Goal: Check status: Check status

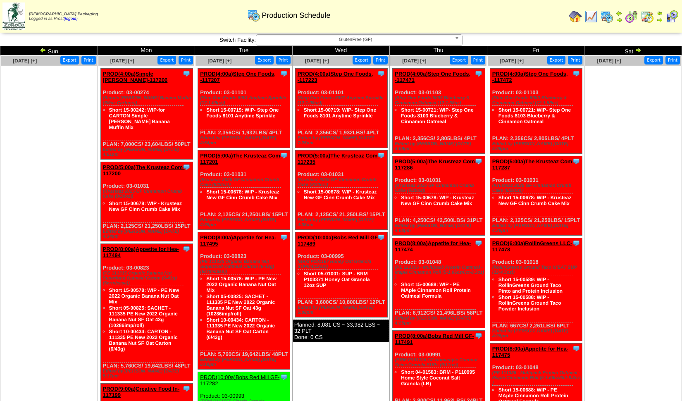
scroll to position [275, 0]
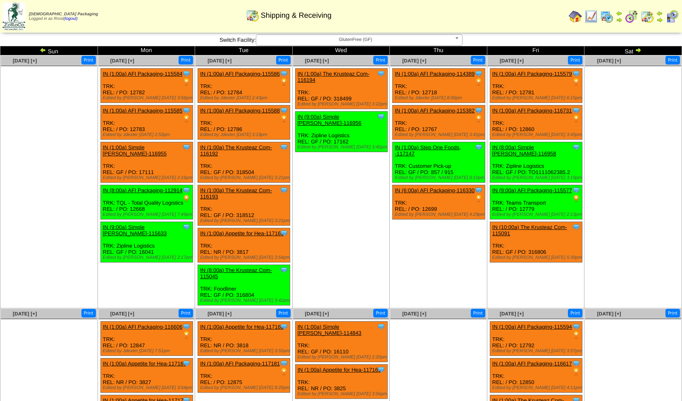
click at [42, 49] on img at bounding box center [43, 50] width 7 height 7
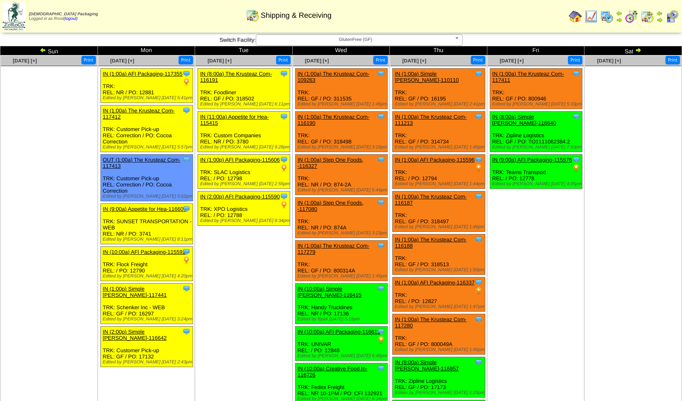
click at [40, 50] on img at bounding box center [43, 50] width 7 height 7
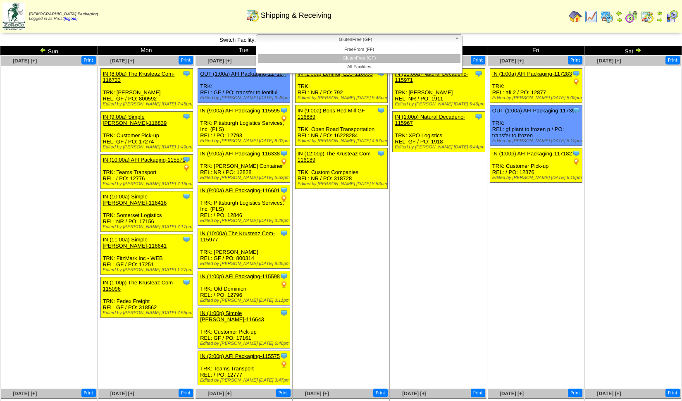
click at [348, 40] on span "GlutenFree (GF)" at bounding box center [356, 40] width 192 height 10
click at [350, 53] on li "FreeFrom (FF)" at bounding box center [359, 49] width 203 height 9
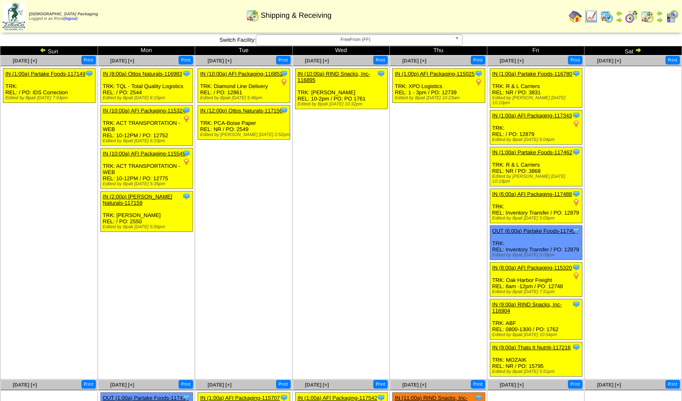
click at [40, 50] on img at bounding box center [43, 50] width 7 height 7
